Goal: Task Accomplishment & Management: Use online tool/utility

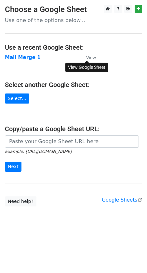
click at [89, 59] on small "View" at bounding box center [91, 57] width 10 height 5
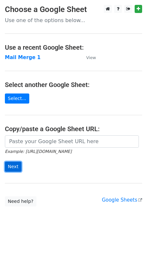
click at [13, 168] on input "Next" at bounding box center [13, 167] width 17 height 10
click at [15, 58] on strong "Mail Merge 1" at bounding box center [23, 58] width 36 height 6
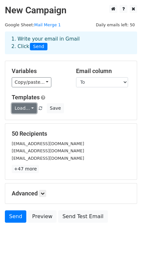
click at [32, 108] on link "Load..." at bounding box center [24, 108] width 25 height 10
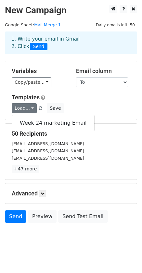
click at [68, 107] on div "Load... Week 24 marketing Email Save" at bounding box center [71, 108] width 128 height 10
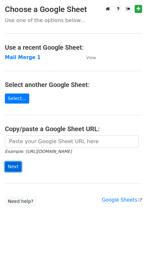
click at [15, 166] on input "Next" at bounding box center [13, 167] width 17 height 10
click at [14, 57] on strong "Mail Merge 1" at bounding box center [23, 58] width 36 height 6
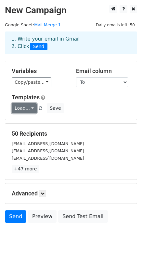
click at [27, 107] on link "Load..." at bounding box center [24, 108] width 25 height 10
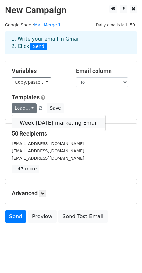
click at [32, 120] on link "Week Sep 6 marketing Email" at bounding box center [58, 123] width 93 height 10
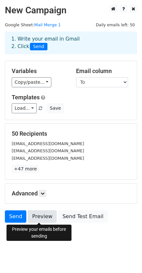
click at [43, 217] on link "Preview" at bounding box center [42, 216] width 29 height 12
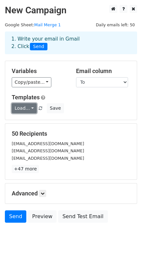
click at [31, 108] on link "Load..." at bounding box center [24, 108] width 25 height 10
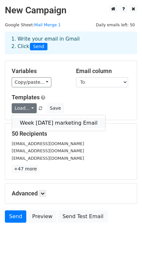
click at [30, 122] on link "Week Sep 6 marketing Email" at bounding box center [58, 123] width 93 height 10
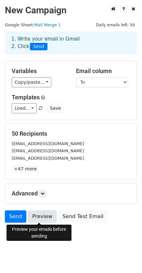
click at [40, 216] on link "Preview" at bounding box center [42, 216] width 29 height 12
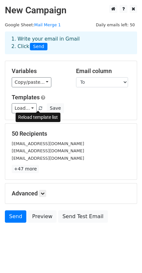
click at [39, 107] on span at bounding box center [41, 108] width 4 height 4
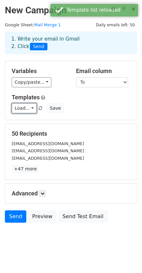
click at [31, 109] on link "Load..." at bounding box center [24, 108] width 25 height 10
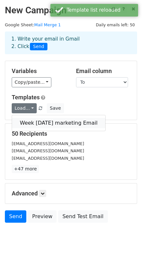
click at [34, 121] on link "Week [DATE] marketing Email" at bounding box center [58, 123] width 93 height 10
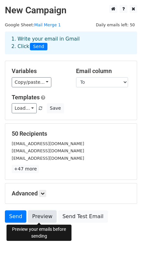
click at [33, 216] on link "Preview" at bounding box center [42, 216] width 29 height 12
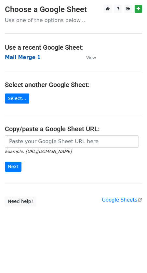
click at [19, 59] on strong "Mail Merge 1" at bounding box center [23, 58] width 36 height 6
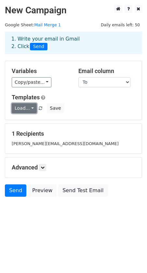
click at [28, 108] on link "Load..." at bounding box center [24, 108] width 25 height 10
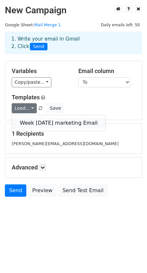
click at [29, 121] on link "Week Sep 6 marketing Email" at bounding box center [58, 123] width 93 height 10
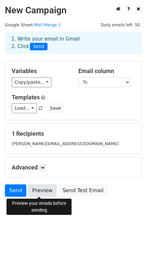
click at [41, 191] on link "Preview" at bounding box center [42, 190] width 29 height 12
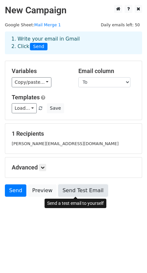
click at [76, 194] on link "Send Test Email" at bounding box center [82, 190] width 49 height 12
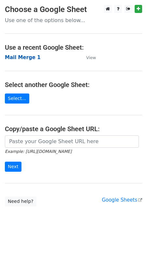
click at [18, 56] on strong "Mail Merge 1" at bounding box center [23, 58] width 36 height 6
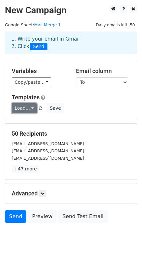
click at [27, 107] on link "Load..." at bounding box center [24, 108] width 25 height 10
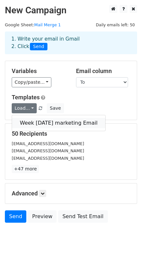
click at [28, 122] on link "Week [DATE] marketing Email" at bounding box center [58, 123] width 93 height 10
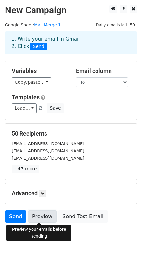
click at [37, 217] on link "Preview" at bounding box center [42, 216] width 29 height 12
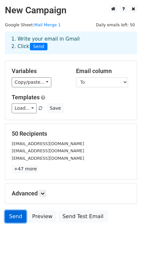
click at [15, 216] on link "Send" at bounding box center [15, 216] width 21 height 12
